Goal: Task Accomplishment & Management: Manage account settings

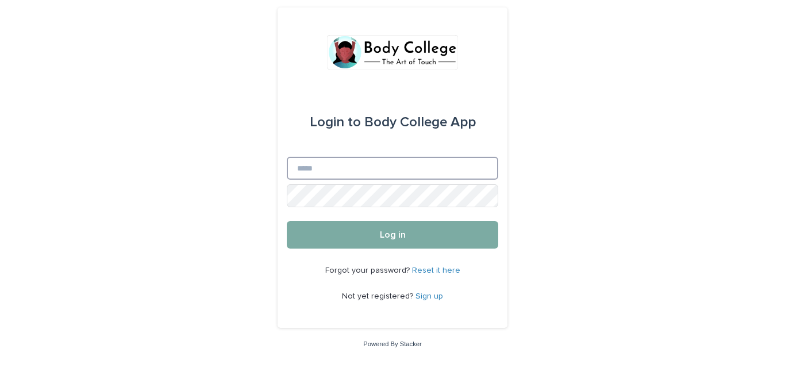
type input "**********"
click at [439, 243] on button "Log in" at bounding box center [392, 235] width 211 height 28
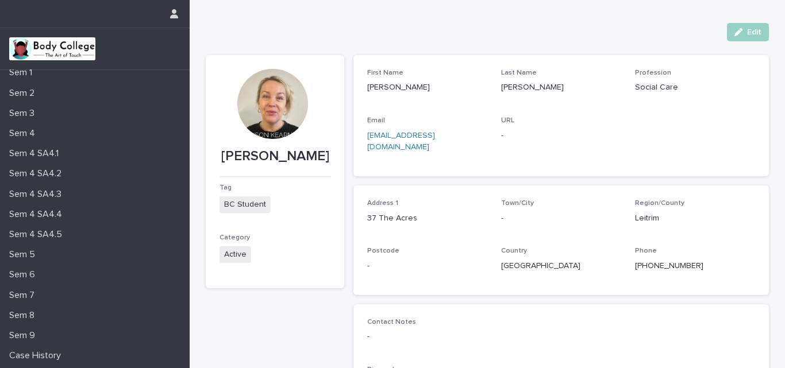
scroll to position [129, 0]
click at [36, 251] on p "Sem 5" at bounding box center [25, 254] width 40 height 11
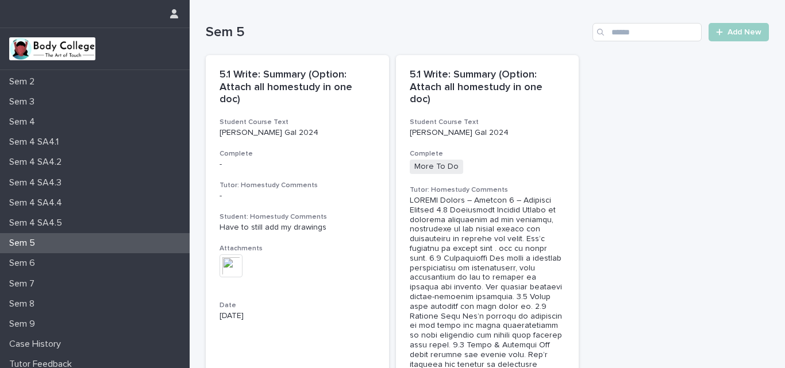
scroll to position [146, 0]
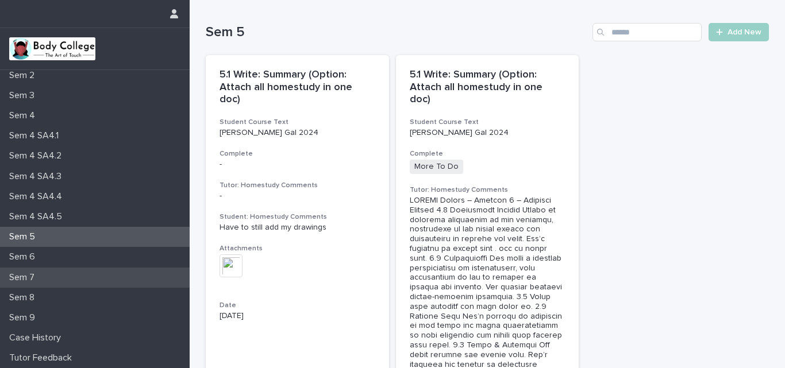
click at [26, 272] on p "Sem 7" at bounding box center [24, 277] width 39 height 11
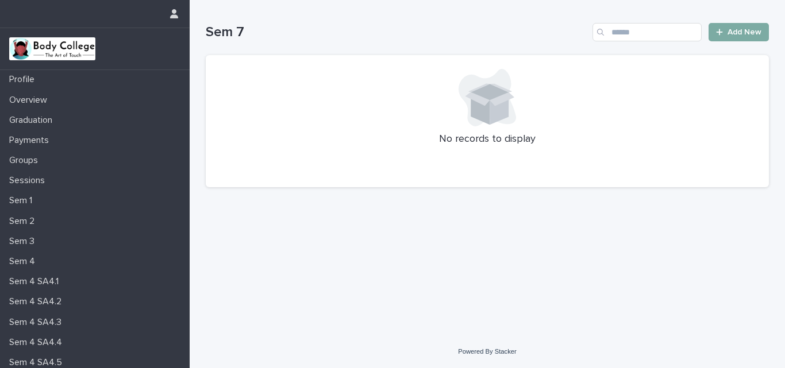
click at [744, 32] on span "Add New" at bounding box center [744, 32] width 34 height 8
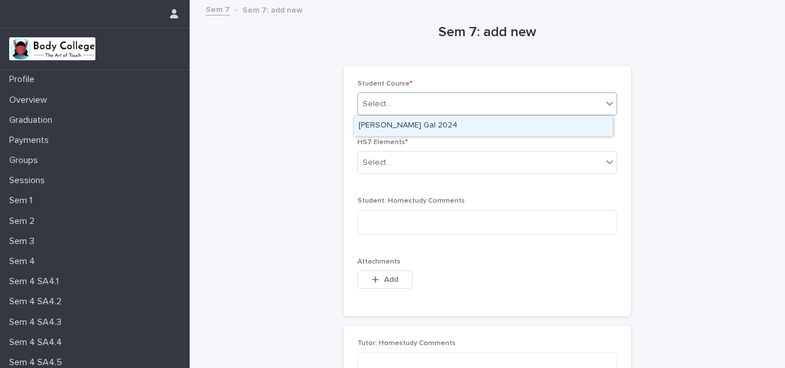
click at [606, 103] on icon at bounding box center [609, 104] width 7 height 4
click at [546, 125] on div "[PERSON_NAME] Gal 2024" at bounding box center [483, 126] width 258 height 20
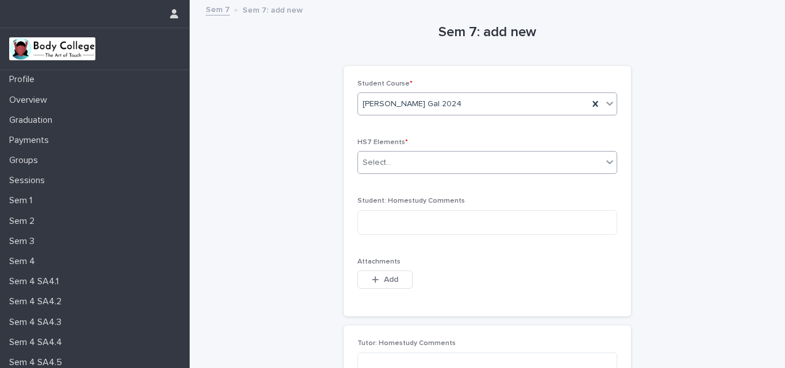
click at [606, 158] on icon at bounding box center [609, 161] width 11 height 11
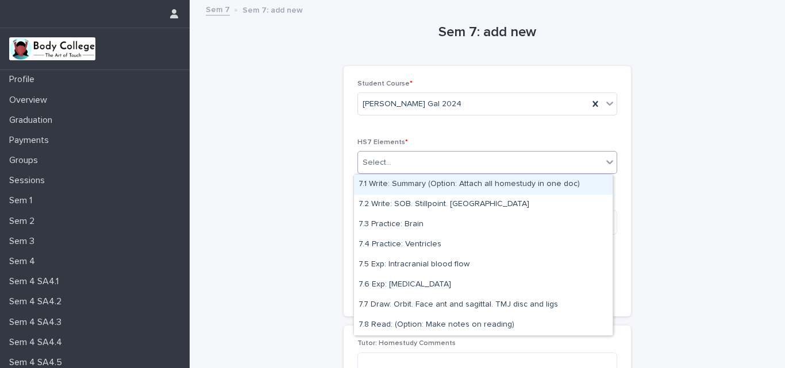
click at [530, 186] on div "7.1 Write: Summary (Option: Attach all homestudy in one doc)" at bounding box center [483, 185] width 258 height 20
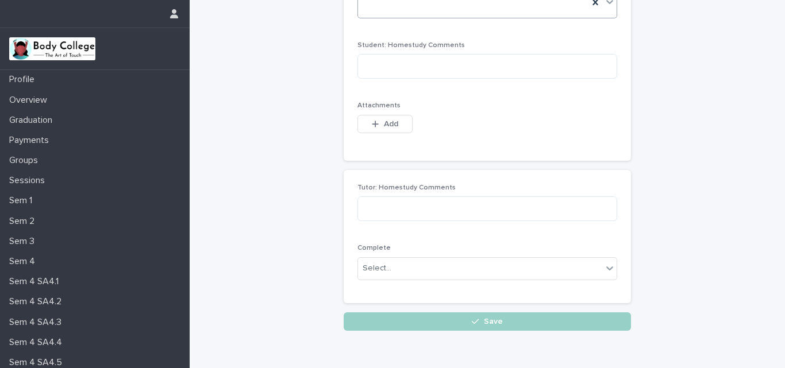
scroll to position [161, 0]
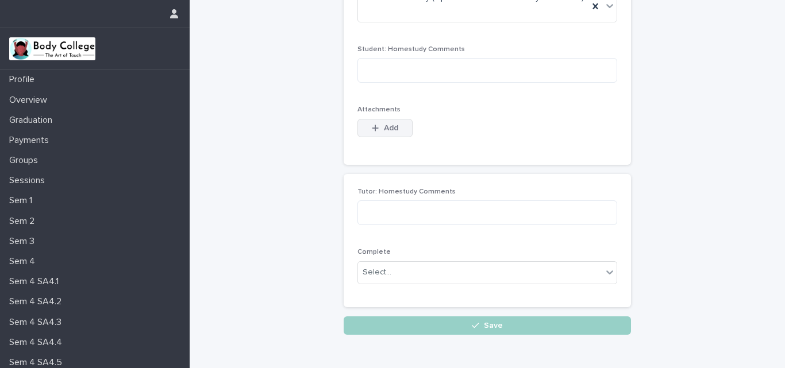
click at [388, 124] on span "Add" at bounding box center [391, 128] width 14 height 8
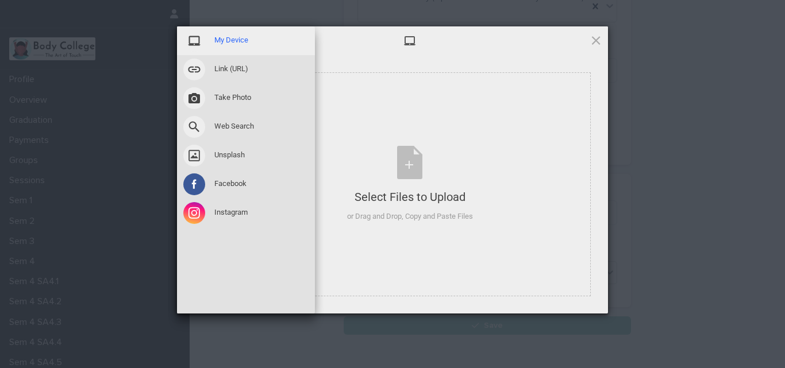
click at [237, 45] on span "My Device" at bounding box center [231, 40] width 34 height 10
click at [234, 41] on span "My Device" at bounding box center [231, 40] width 34 height 10
click at [198, 40] on span at bounding box center [194, 41] width 22 height 22
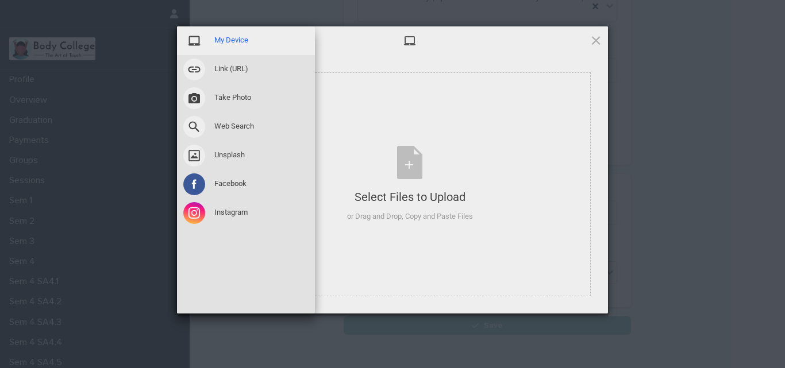
click at [198, 40] on span at bounding box center [194, 41] width 22 height 22
click at [230, 40] on span "My Device" at bounding box center [231, 40] width 34 height 10
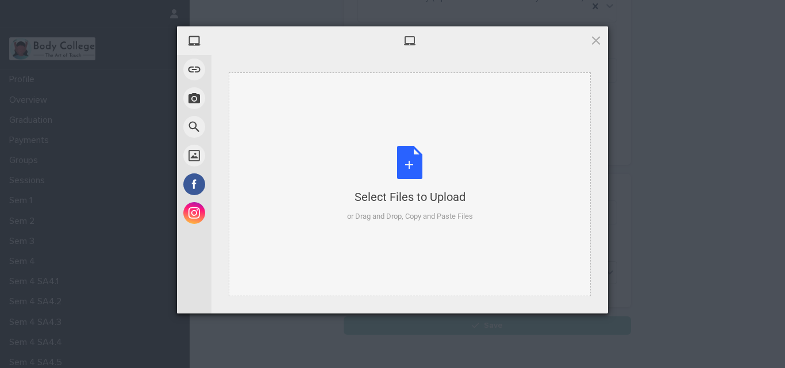
click at [414, 187] on div "Select Files to Upload or Drag and Drop, Copy and Paste Files" at bounding box center [410, 184] width 126 height 76
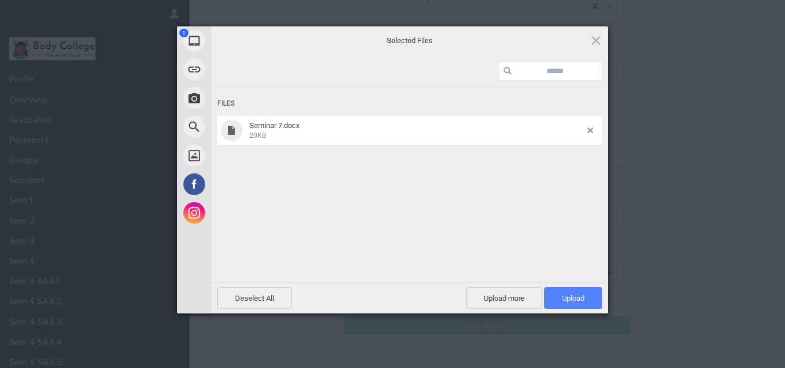
click at [575, 302] on span "Upload 1" at bounding box center [573, 298] width 22 height 9
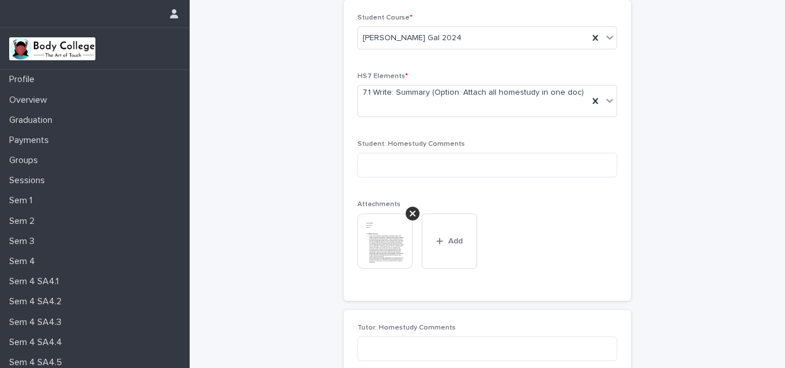
scroll to position [250, 0]
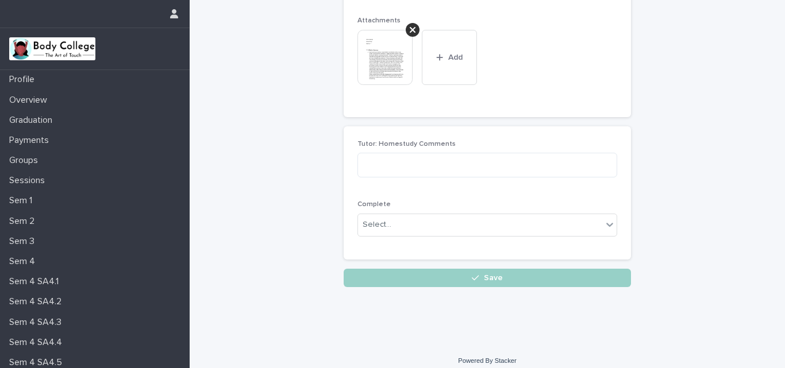
click at [757, 325] on div "Loading... Saving… Loading... Saving… Sem 7: add new Loading... Saving… Loading…" at bounding box center [487, 47] width 595 height 593
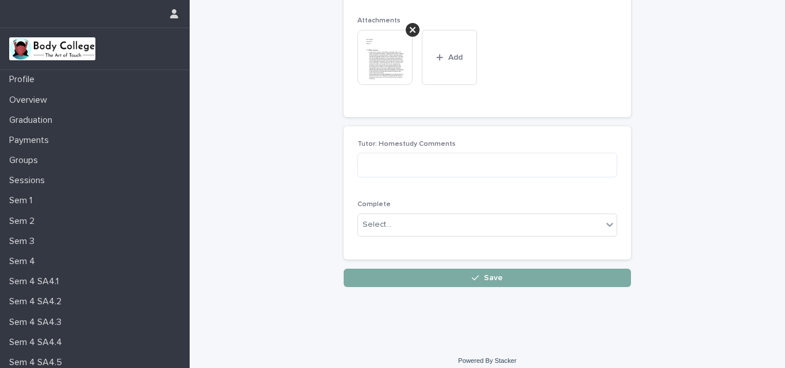
click at [486, 274] on span "Save" at bounding box center [493, 278] width 19 height 8
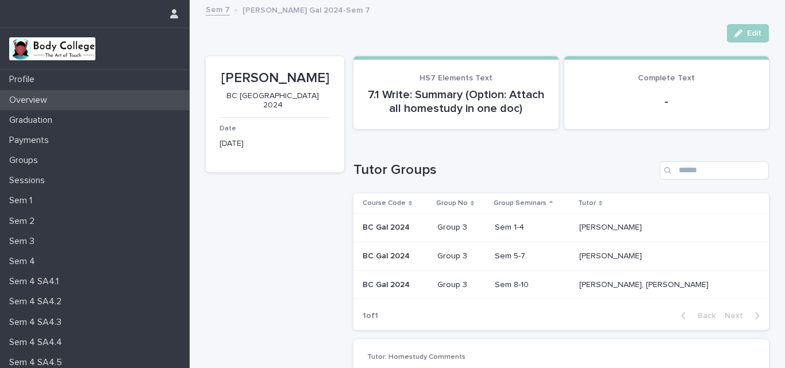
click at [32, 99] on p "Overview" at bounding box center [31, 100] width 52 height 11
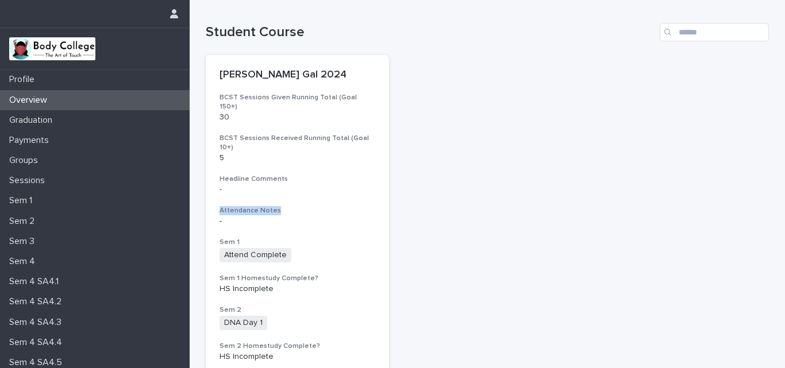
drag, startPoint x: 388, startPoint y: 167, endPoint x: 388, endPoint y: 193, distance: 25.9
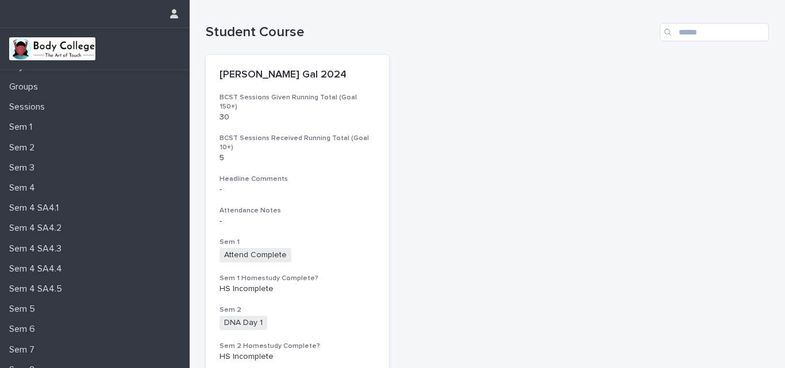
scroll to position [146, 0]
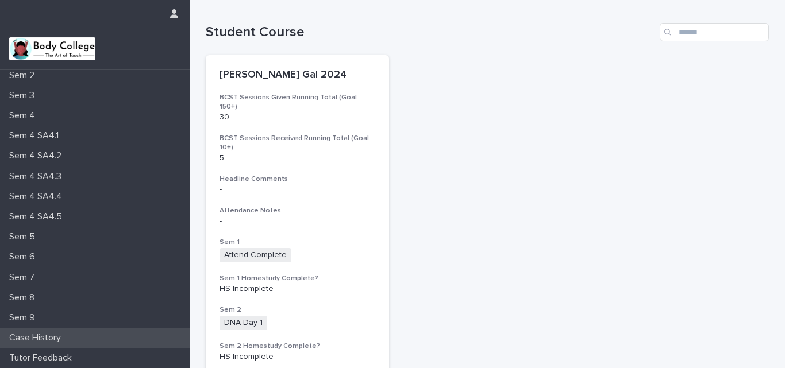
click at [49, 339] on p "Case History" at bounding box center [37, 338] width 65 height 11
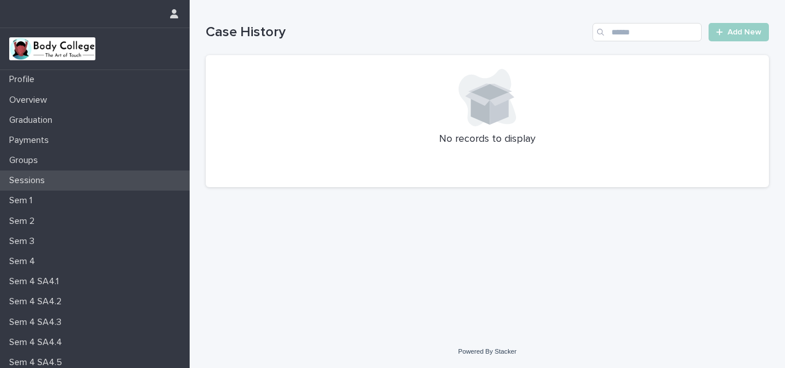
click at [38, 180] on p "Sessions" at bounding box center [29, 180] width 49 height 11
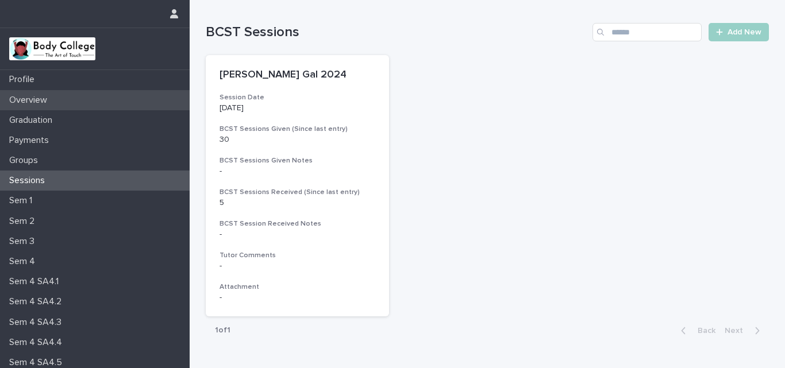
click at [38, 98] on p "Overview" at bounding box center [31, 100] width 52 height 11
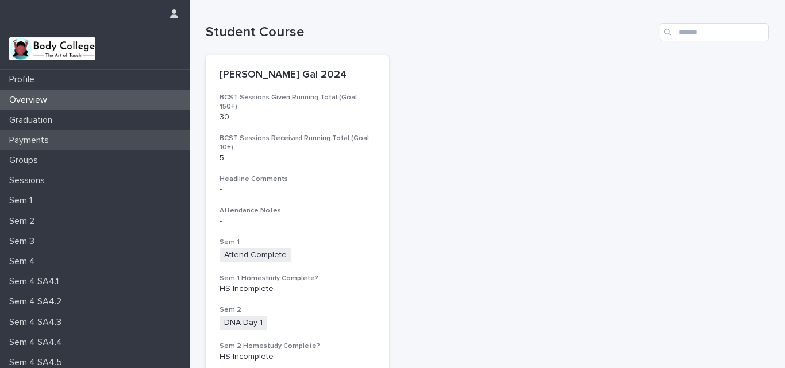
click at [44, 140] on p "Payments" at bounding box center [31, 140] width 53 height 11
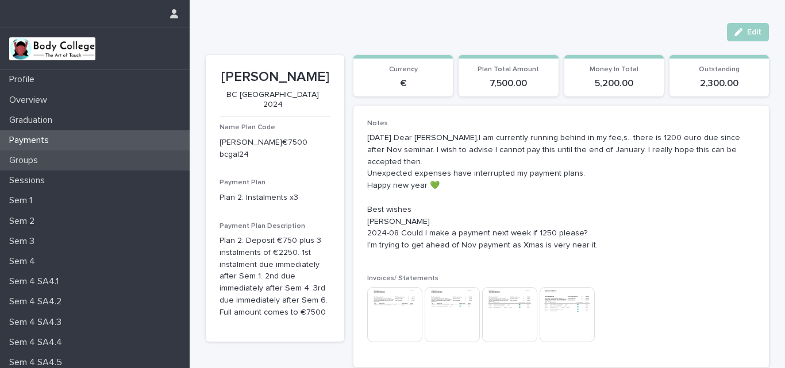
click at [19, 161] on p "Groups" at bounding box center [26, 160] width 43 height 11
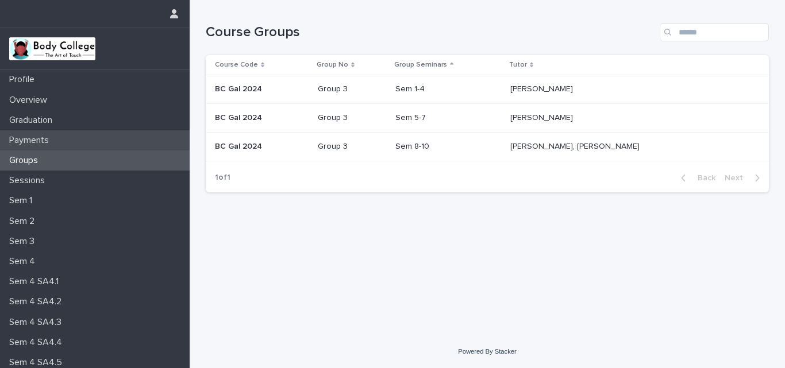
click at [34, 137] on p "Payments" at bounding box center [31, 140] width 53 height 11
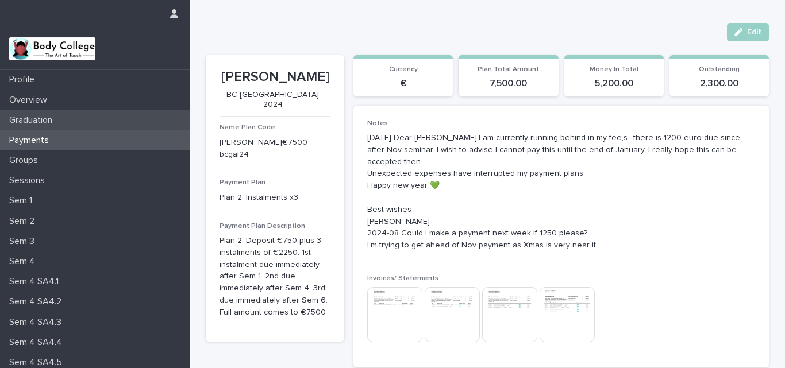
click at [36, 126] on div "Graduation" at bounding box center [95, 120] width 190 height 20
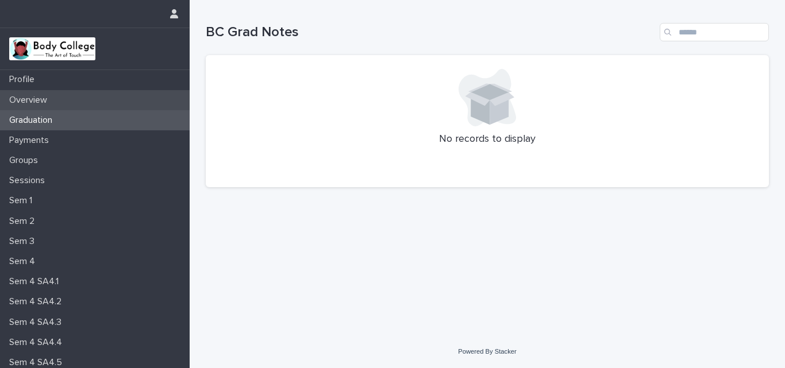
click at [30, 99] on p "Overview" at bounding box center [31, 100] width 52 height 11
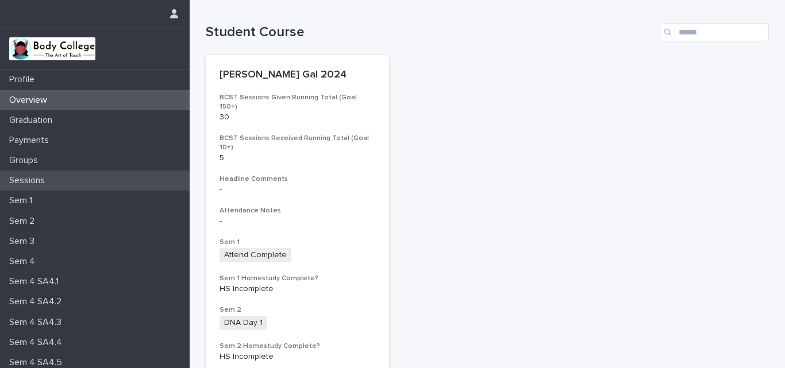
click at [31, 181] on p "Sessions" at bounding box center [29, 180] width 49 height 11
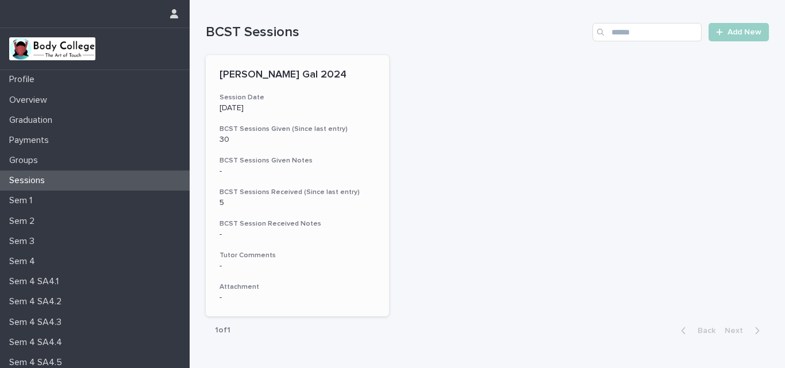
click at [226, 203] on p "5" at bounding box center [297, 203] width 156 height 10
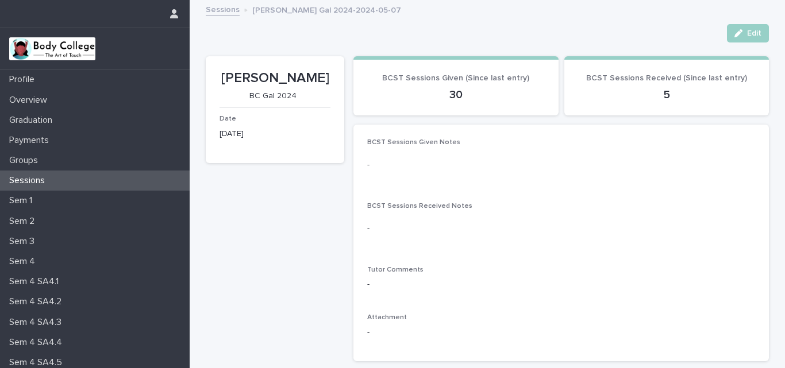
click at [665, 91] on p "5" at bounding box center [666, 95] width 177 height 14
click at [663, 93] on p "5" at bounding box center [666, 95] width 177 height 14
click at [665, 91] on p "5" at bounding box center [666, 95] width 177 height 14
click at [747, 35] on span "Edit" at bounding box center [754, 33] width 14 height 8
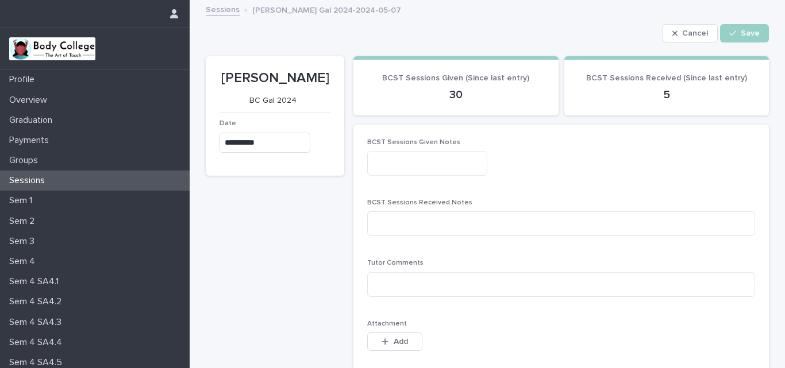
click at [458, 93] on p "30" at bounding box center [455, 95] width 177 height 14
click at [458, 94] on p "30" at bounding box center [455, 95] width 177 height 14
click at [455, 94] on p "30" at bounding box center [455, 95] width 177 height 14
click at [461, 92] on p "30" at bounding box center [455, 95] width 177 height 14
click at [456, 92] on p "30" at bounding box center [455, 95] width 177 height 14
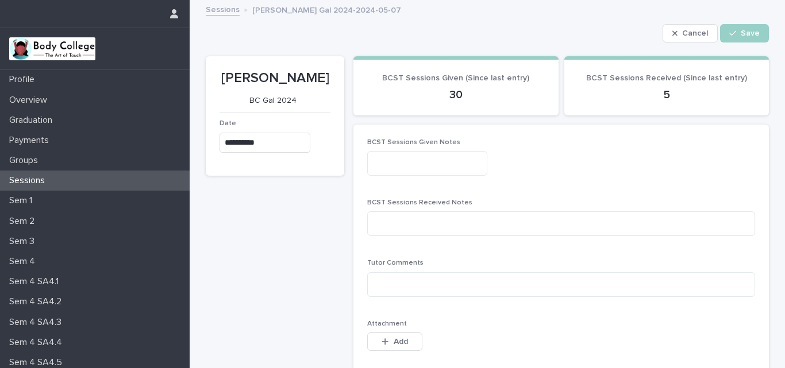
click at [456, 92] on p "30" at bounding box center [455, 95] width 177 height 14
click at [465, 92] on p "30" at bounding box center [455, 95] width 177 height 14
click at [422, 159] on textarea at bounding box center [427, 163] width 120 height 25
click at [381, 165] on textarea at bounding box center [427, 163] width 120 height 25
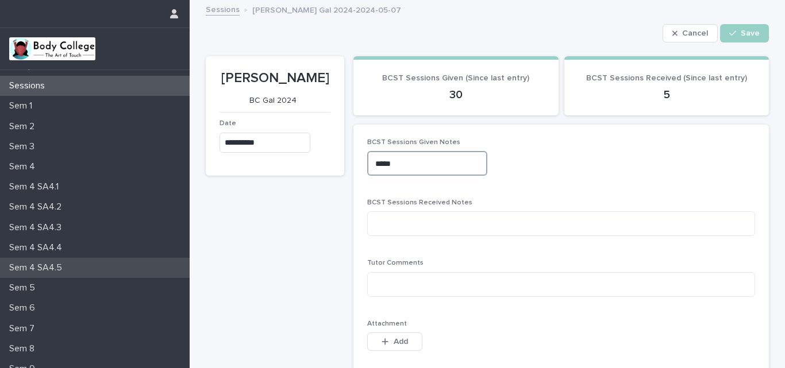
scroll to position [96, 0]
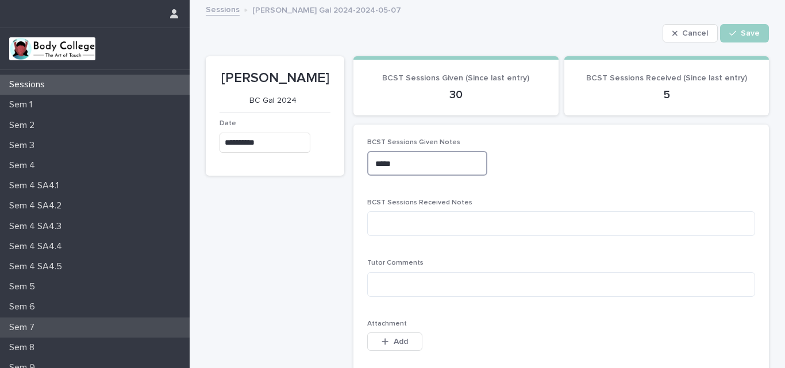
type textarea "****"
click at [32, 325] on p "Sem 7" at bounding box center [24, 327] width 39 height 11
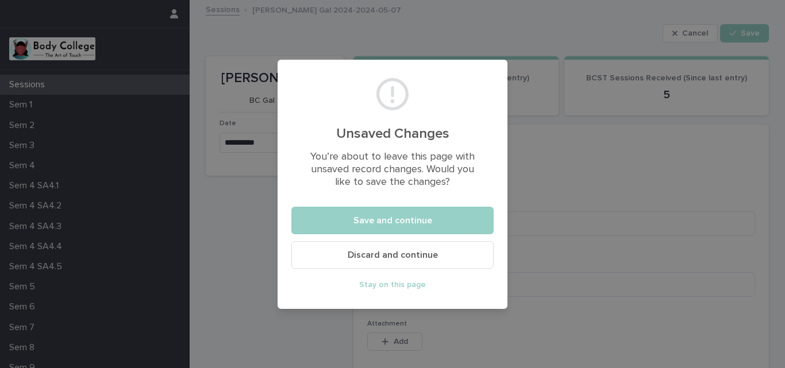
click at [367, 260] on span "Discard and continue" at bounding box center [392, 254] width 90 height 9
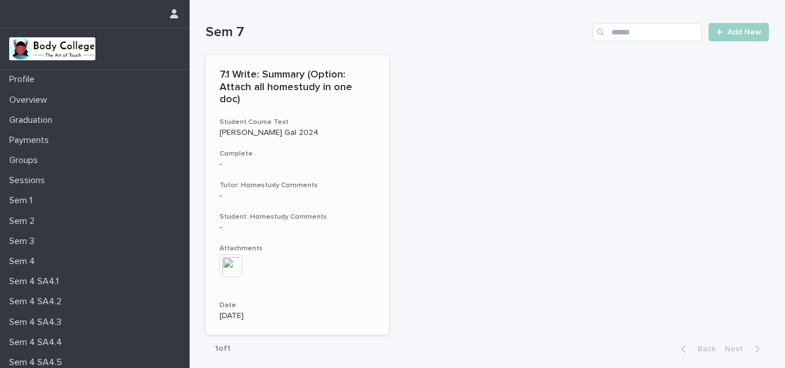
click at [233, 254] on img at bounding box center [230, 265] width 23 height 23
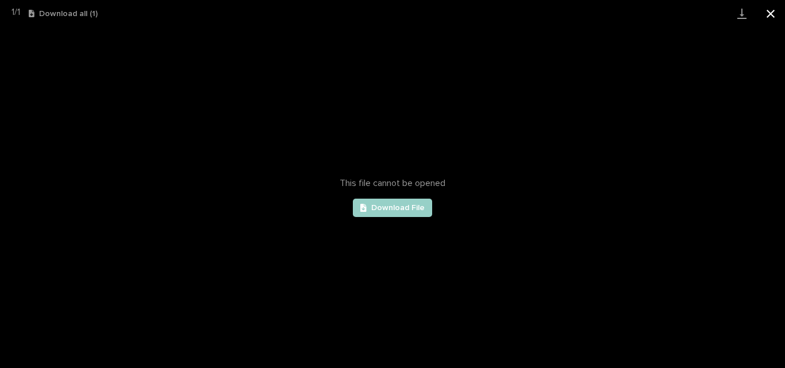
click at [772, 13] on button "Close gallery" at bounding box center [770, 13] width 29 height 27
